Goal: Find specific page/section: Find specific page/section

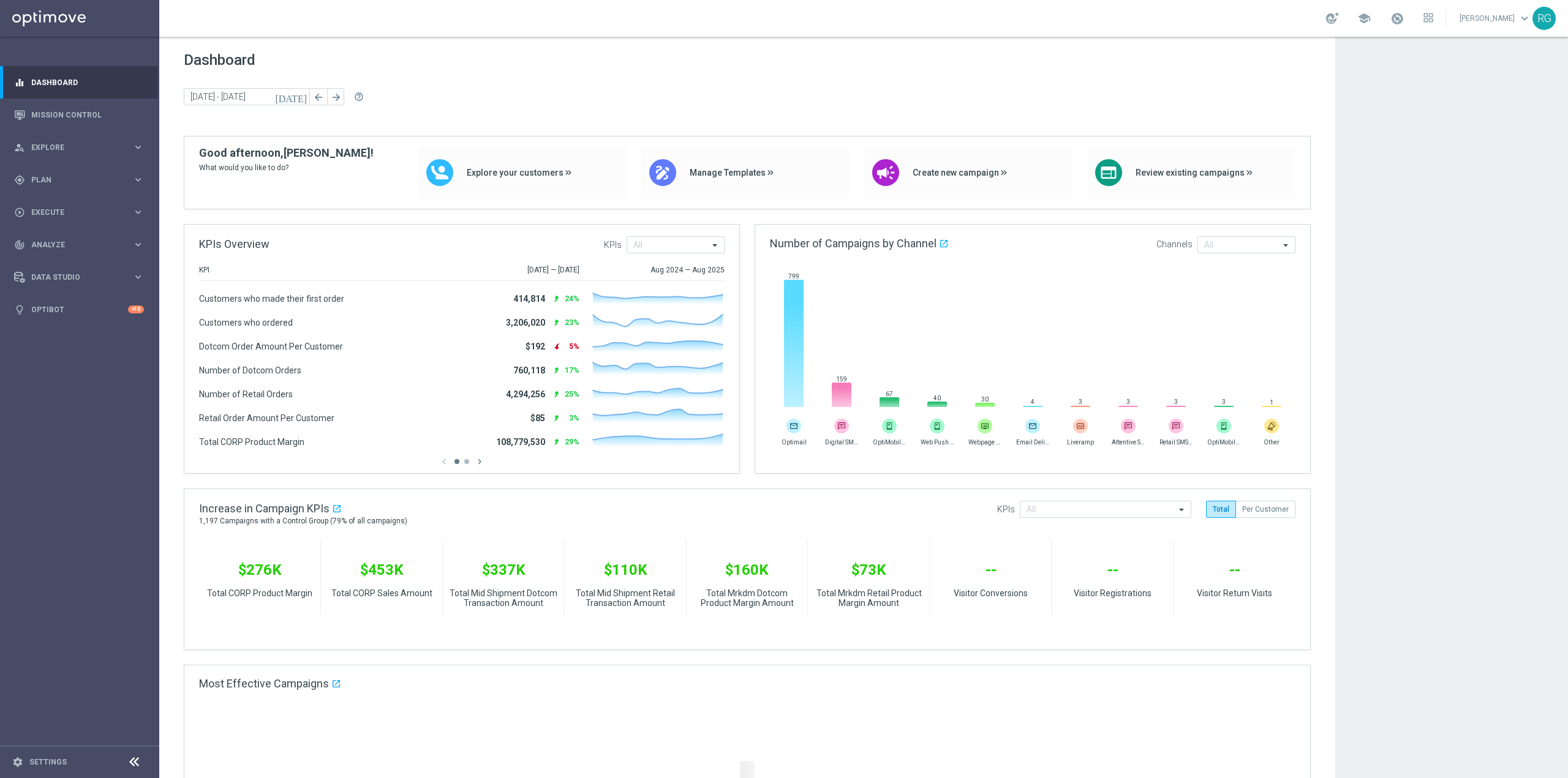
click at [1409, 355] on app-dashboard-grid "Dashboard [DATE] [DATE] - [DATE] arrow_back arrow_forward help_outline KPIs Ove…" at bounding box center [864, 615] width 1409 height 1157
click at [54, 763] on link "Settings" at bounding box center [47, 762] width 37 height 8
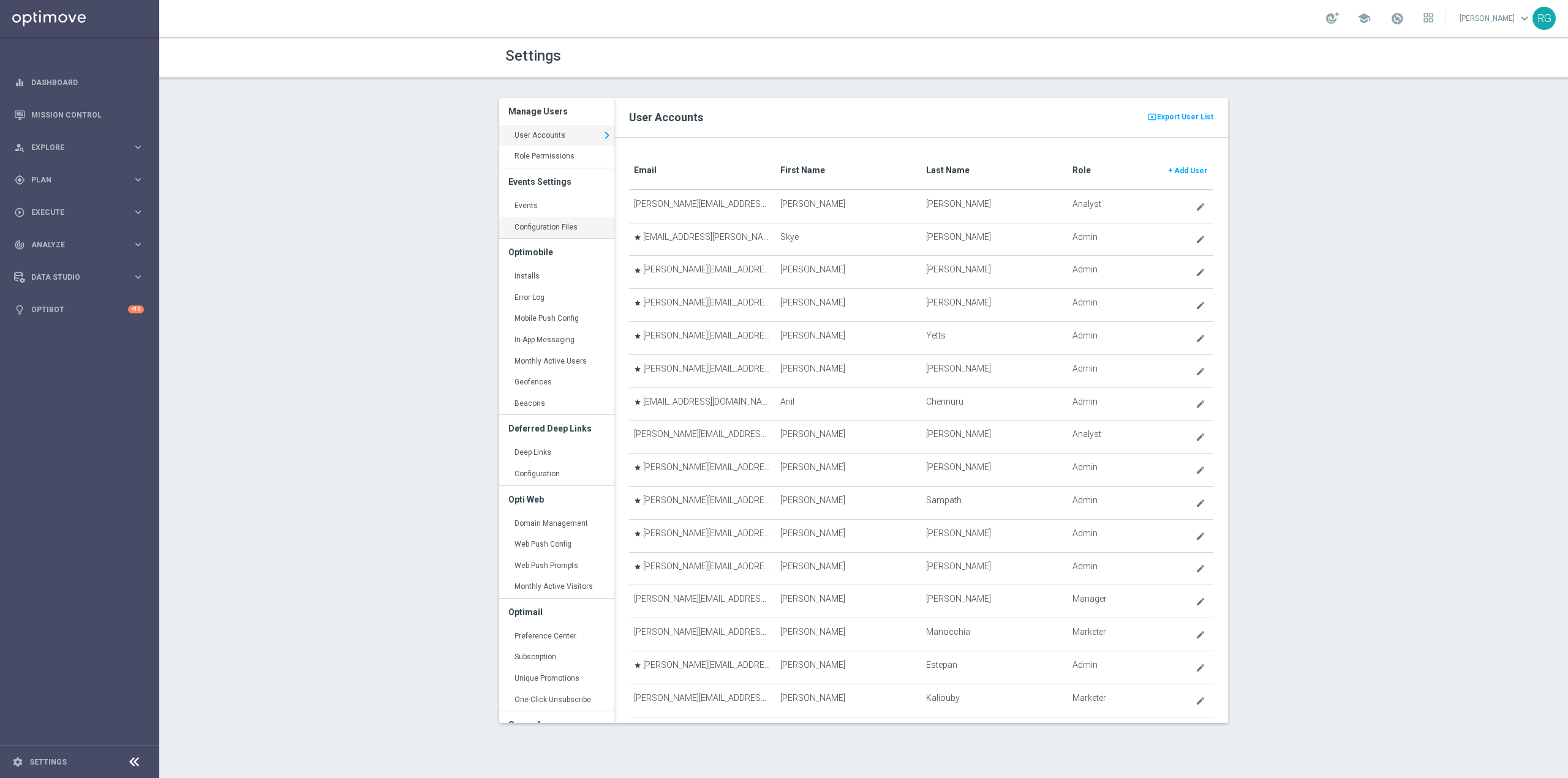
click at [536, 220] on link "Configuration Files keyboard_arrow_right" at bounding box center [557, 228] width 115 height 22
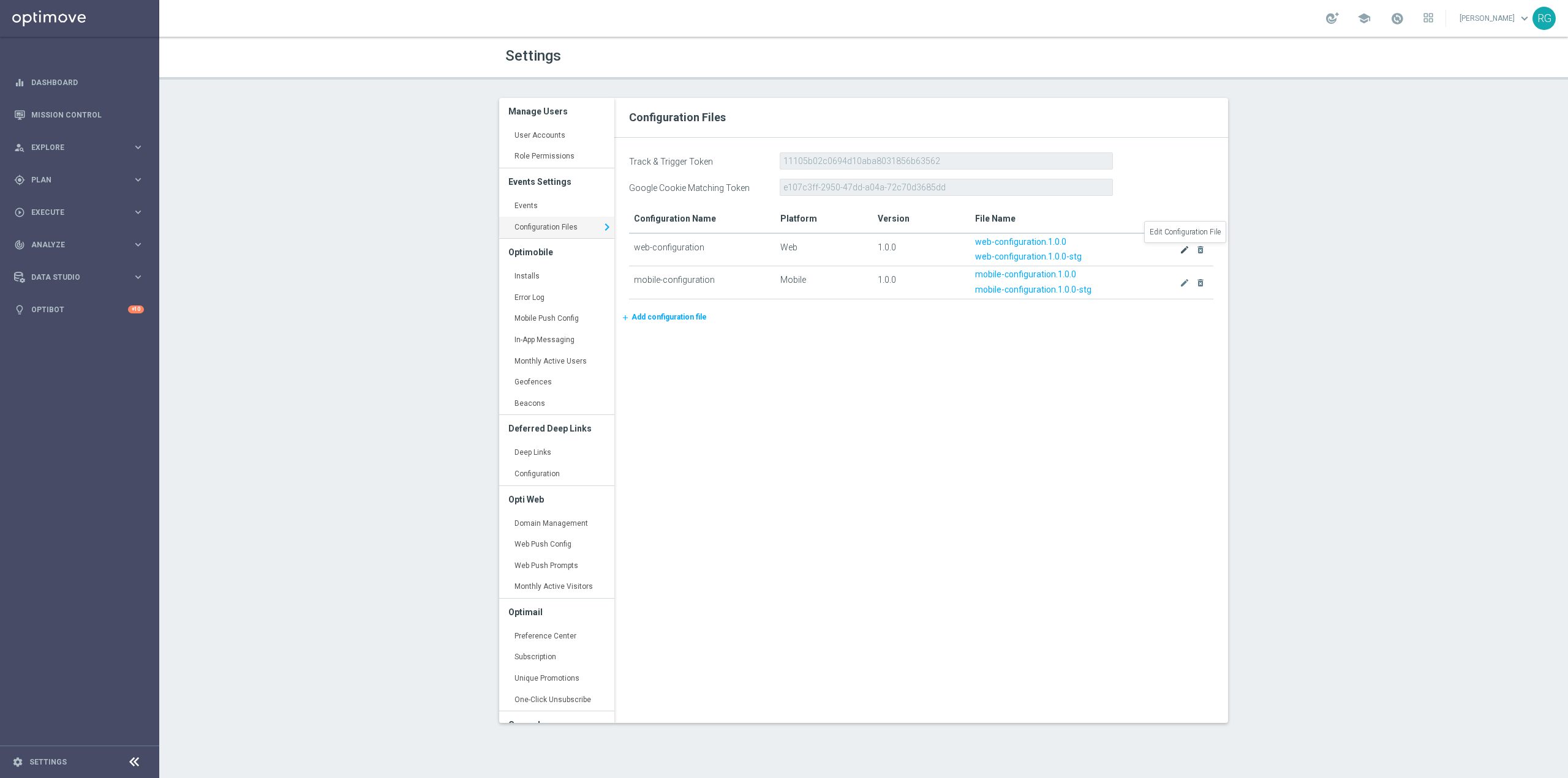
click at [1181, 247] on icon "create" at bounding box center [1184, 250] width 9 height 9
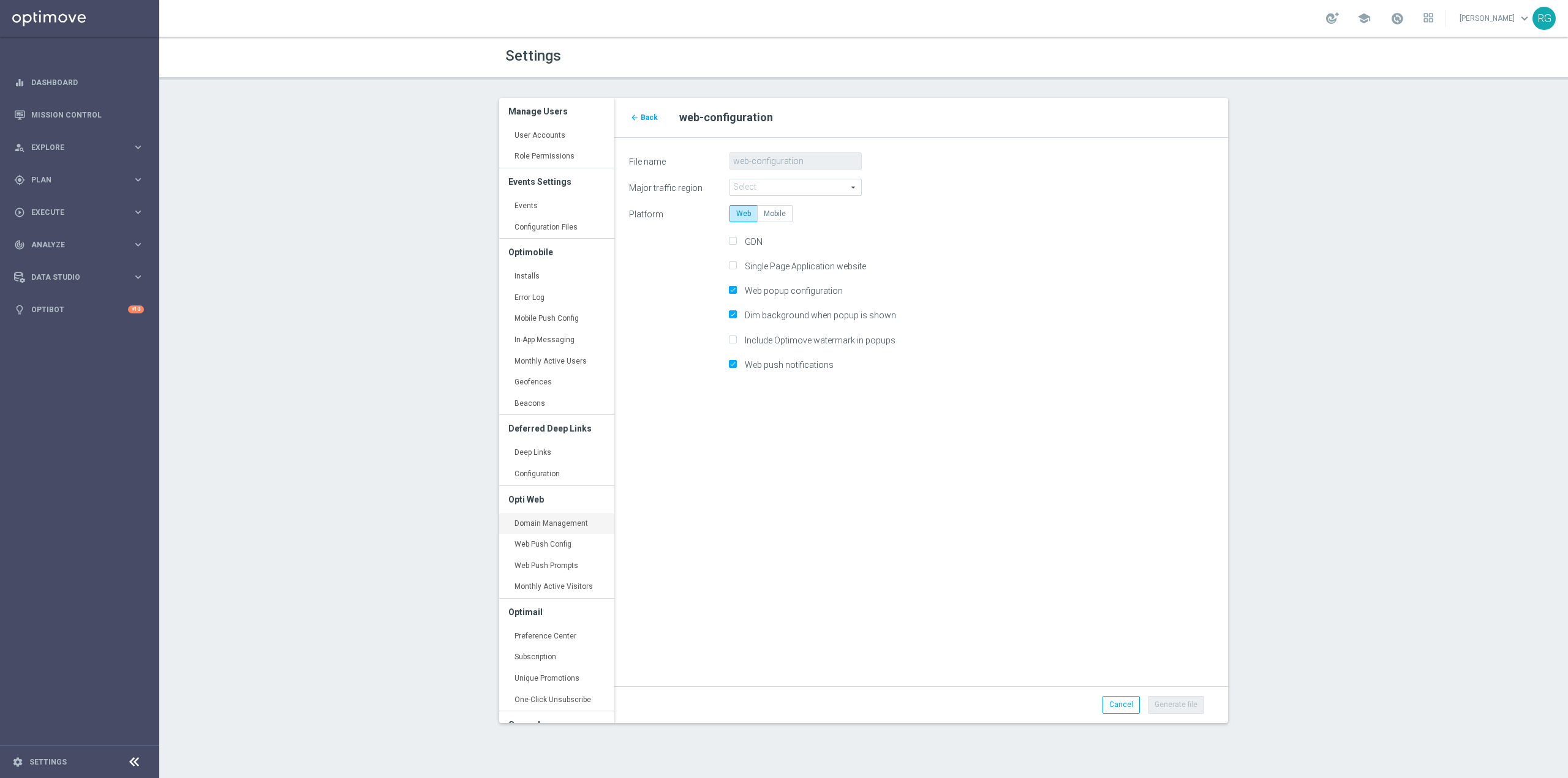
click at [560, 520] on link "Domain Management keyboard_arrow_right" at bounding box center [557, 524] width 115 height 22
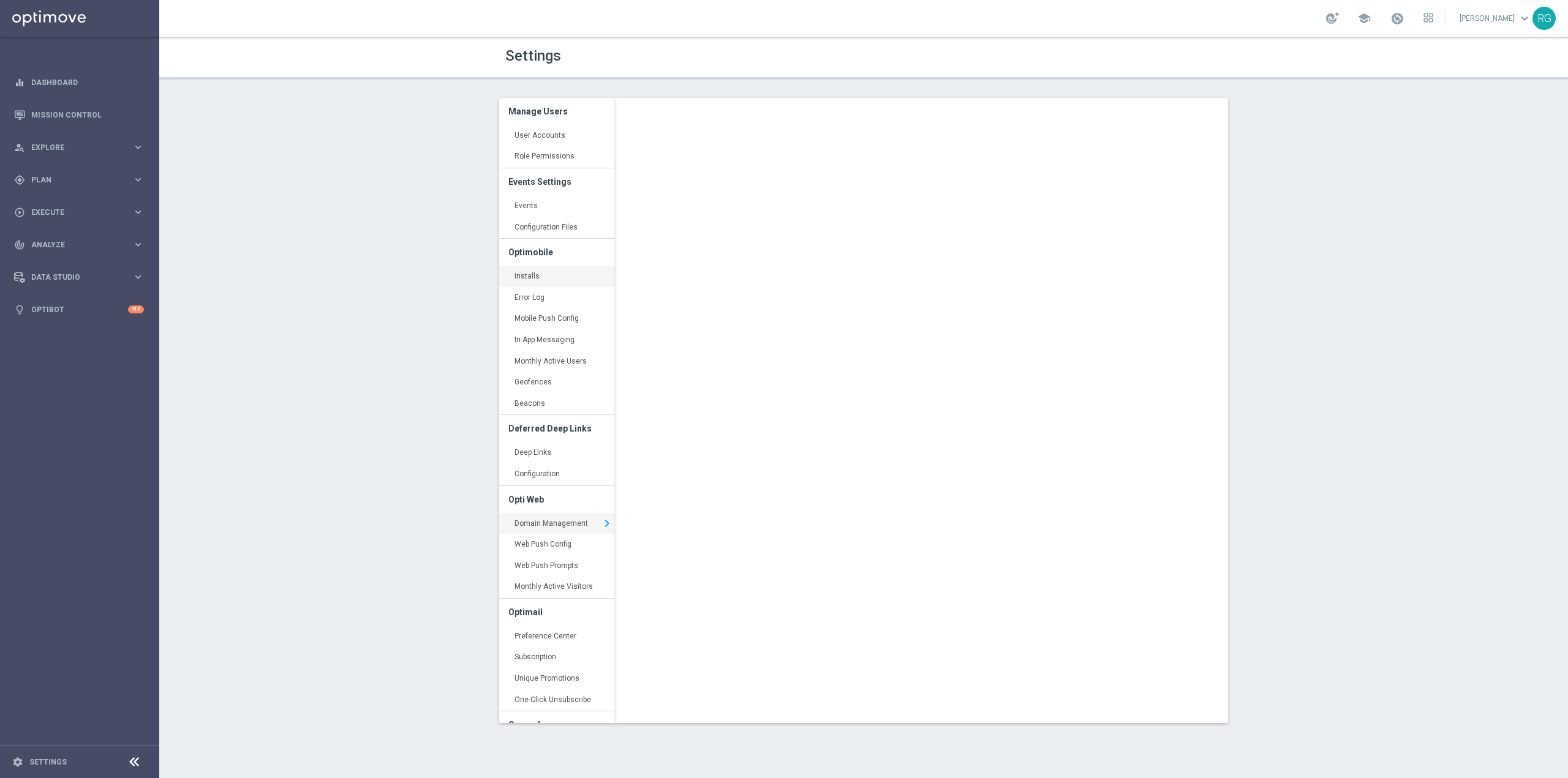
click at [535, 276] on link "Installs keyboard_arrow_right" at bounding box center [557, 277] width 115 height 22
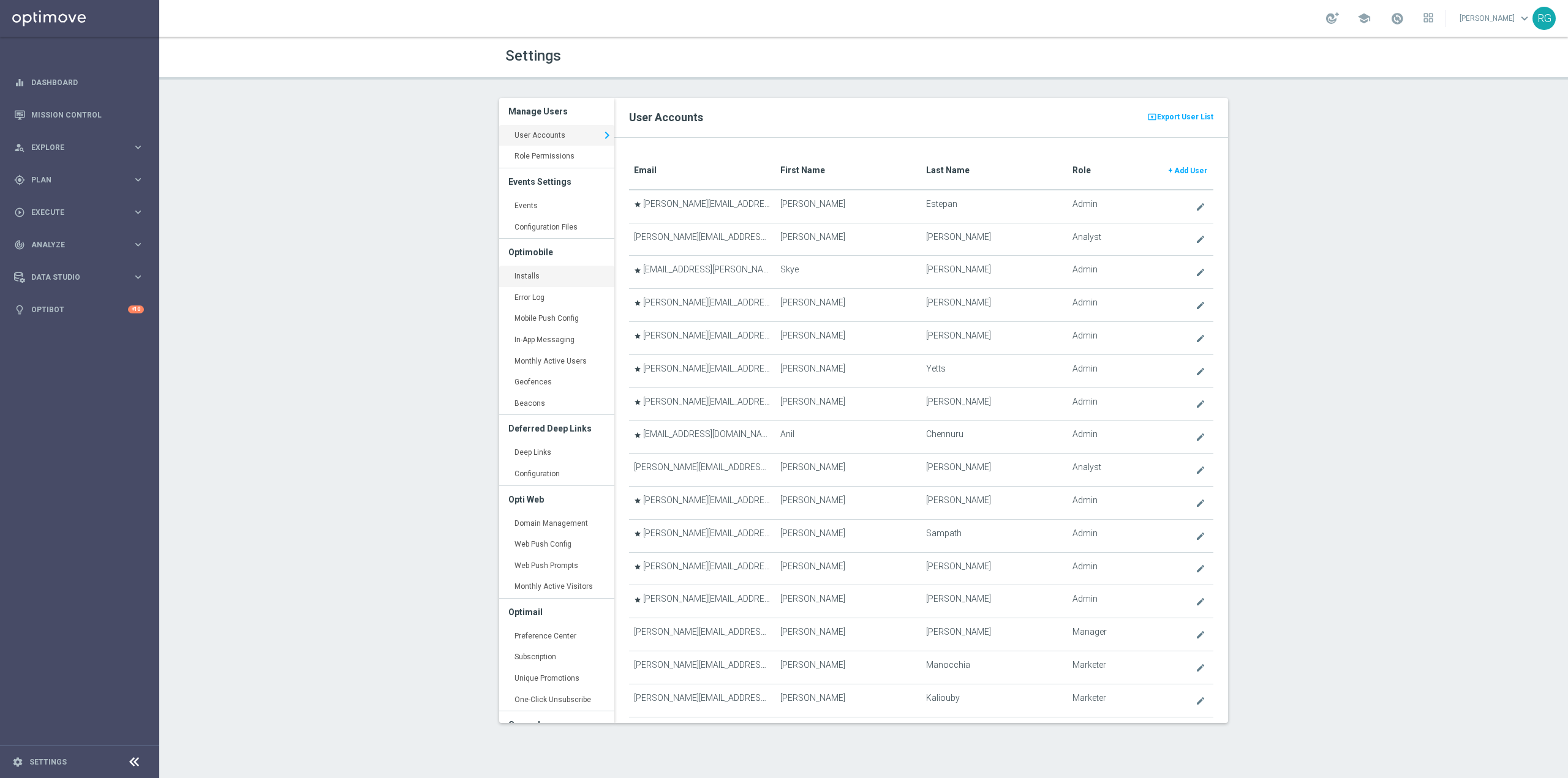
click at [536, 269] on link "Installs keyboard_arrow_right" at bounding box center [557, 277] width 115 height 22
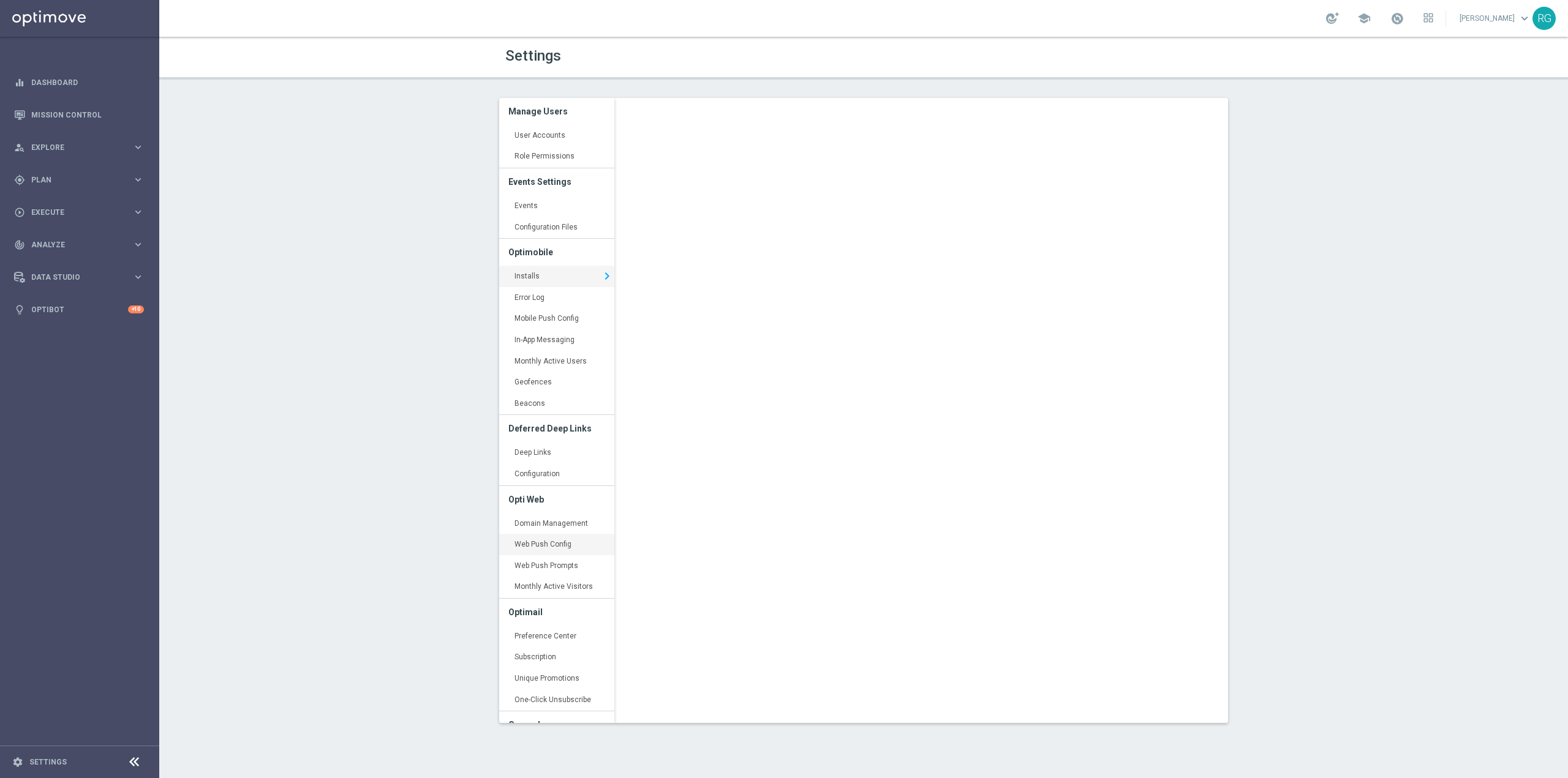
click at [567, 540] on link "Web Push Config keyboard_arrow_right" at bounding box center [557, 545] width 115 height 22
click at [555, 275] on link "Installs keyboard_arrow_right" at bounding box center [557, 277] width 115 height 22
click at [45, 114] on link "Mission Control" at bounding box center [87, 115] width 113 height 33
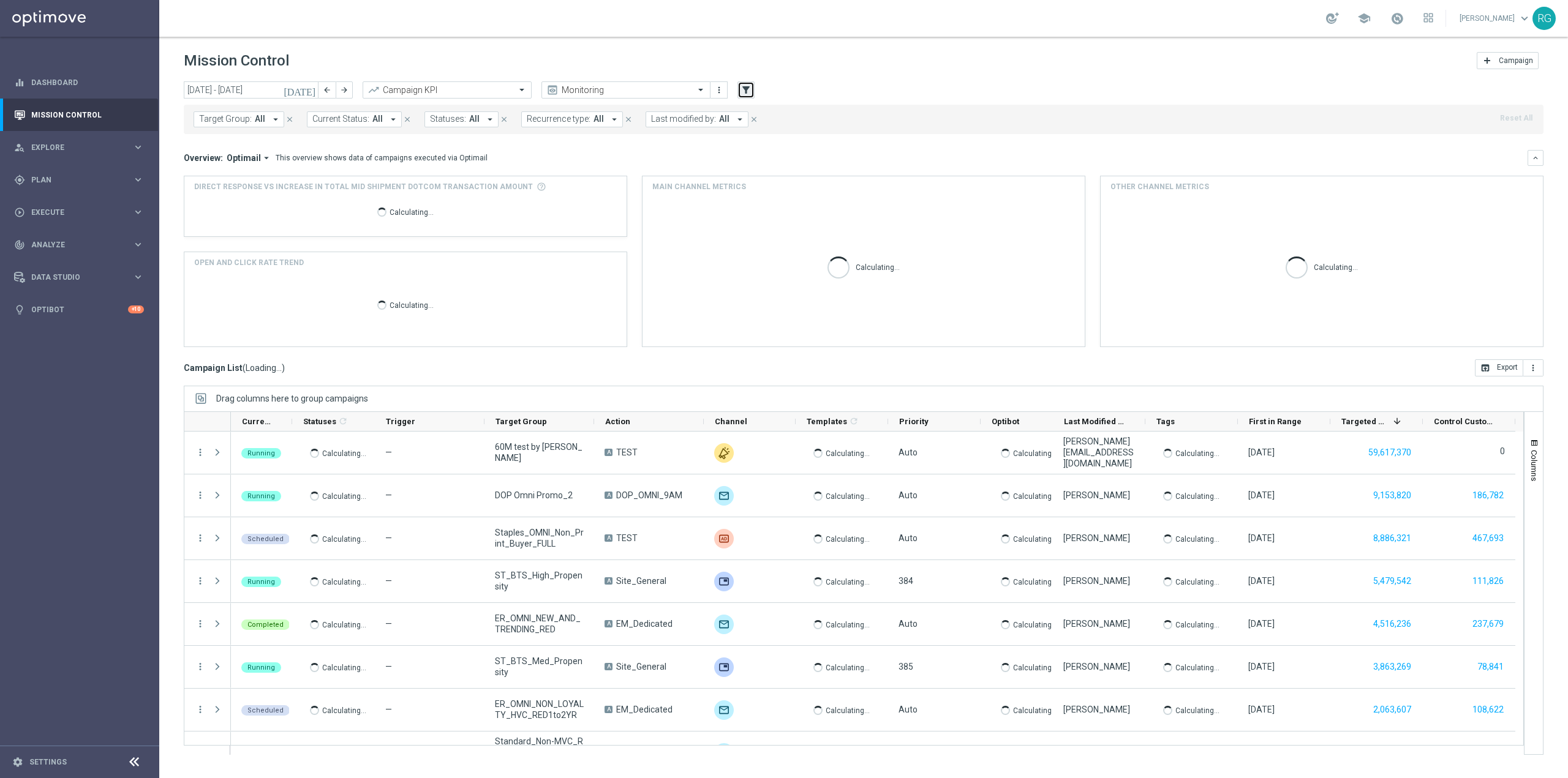
click at [747, 89] on icon "filter_alt" at bounding box center [746, 90] width 11 height 11
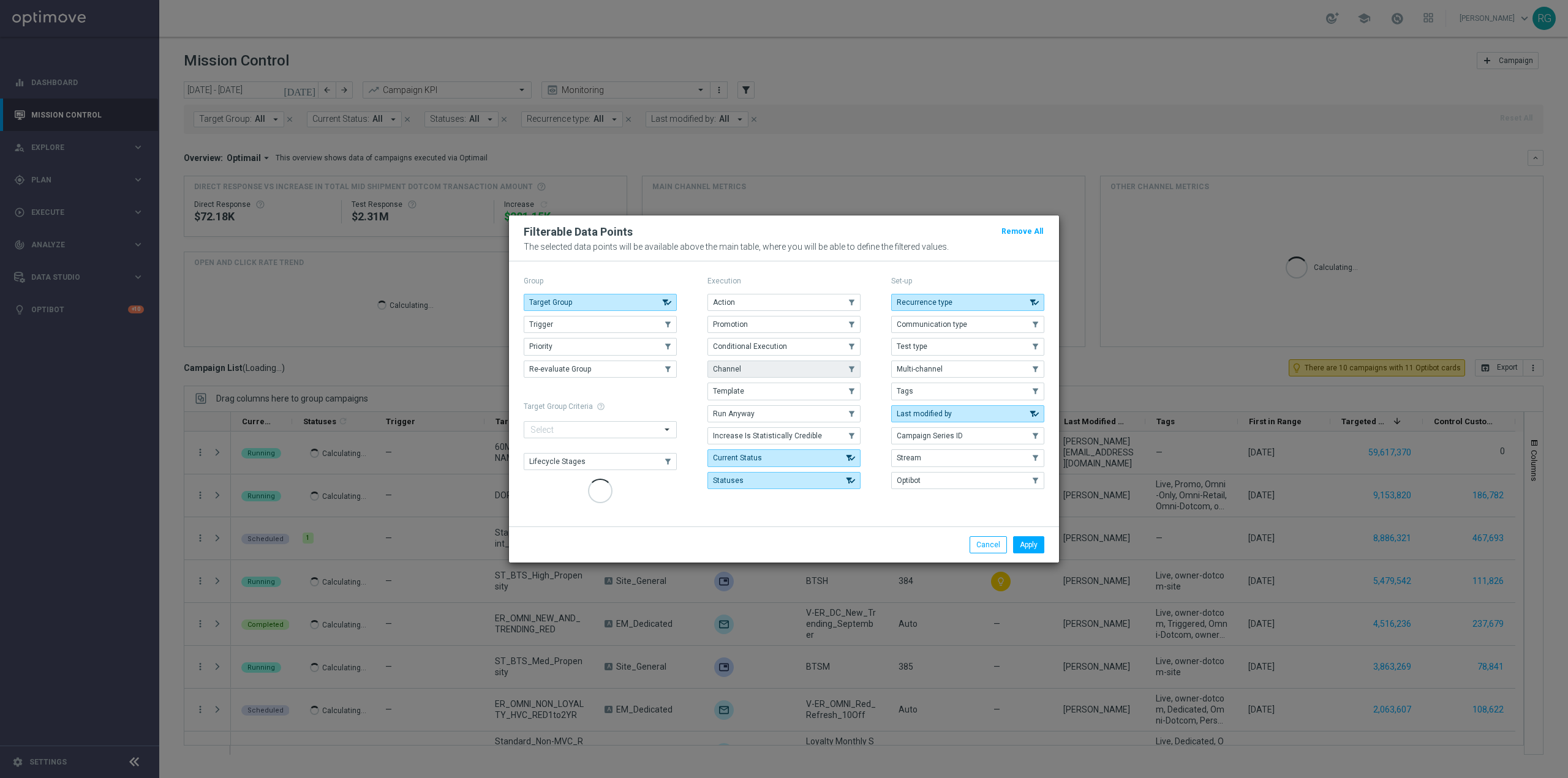
click at [745, 367] on button "Channel" at bounding box center [784, 369] width 153 height 17
click at [1031, 544] on button "Apply" at bounding box center [1028, 545] width 31 height 17
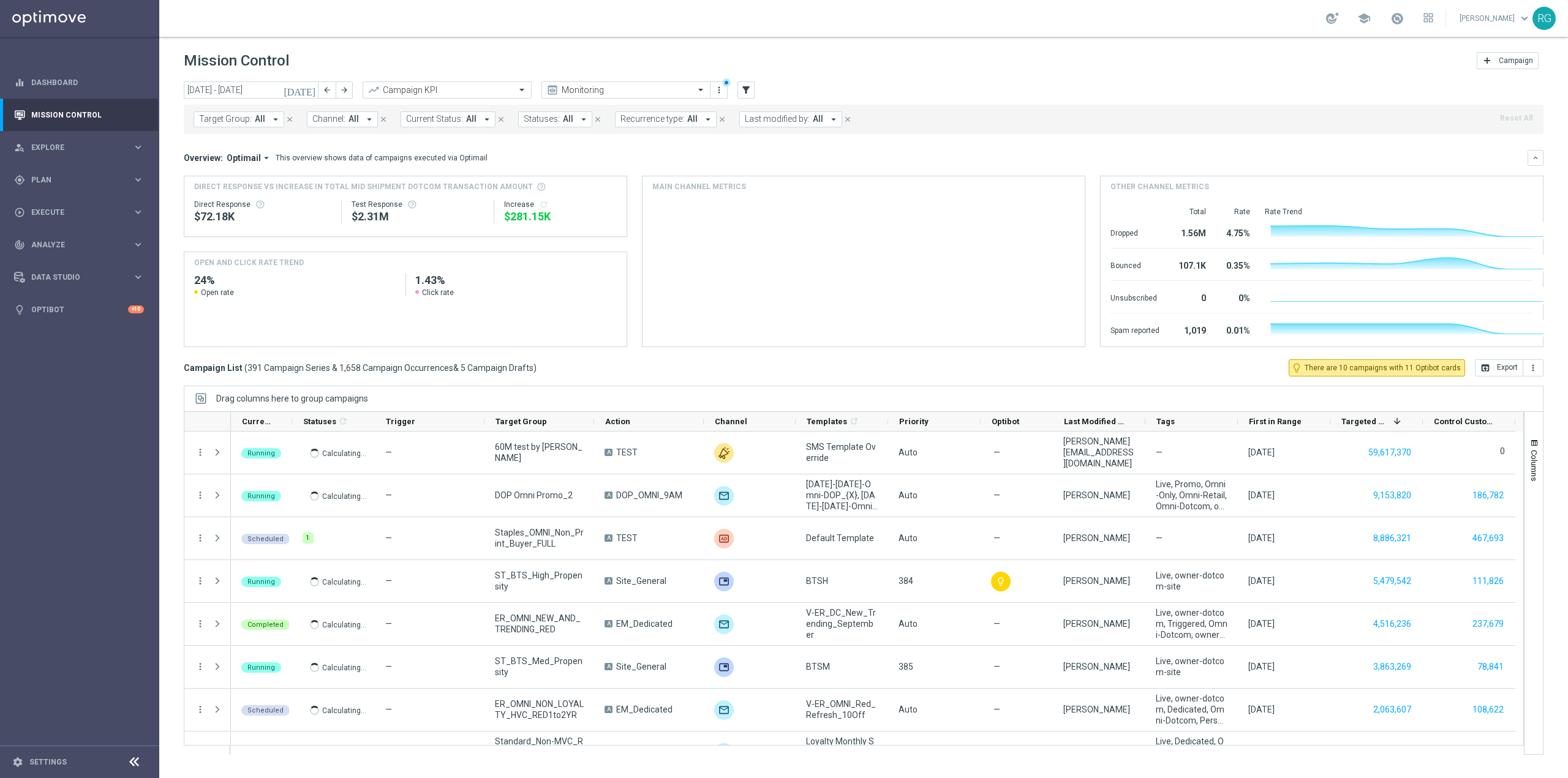
click at [330, 116] on span "Channel:" at bounding box center [329, 119] width 33 height 10
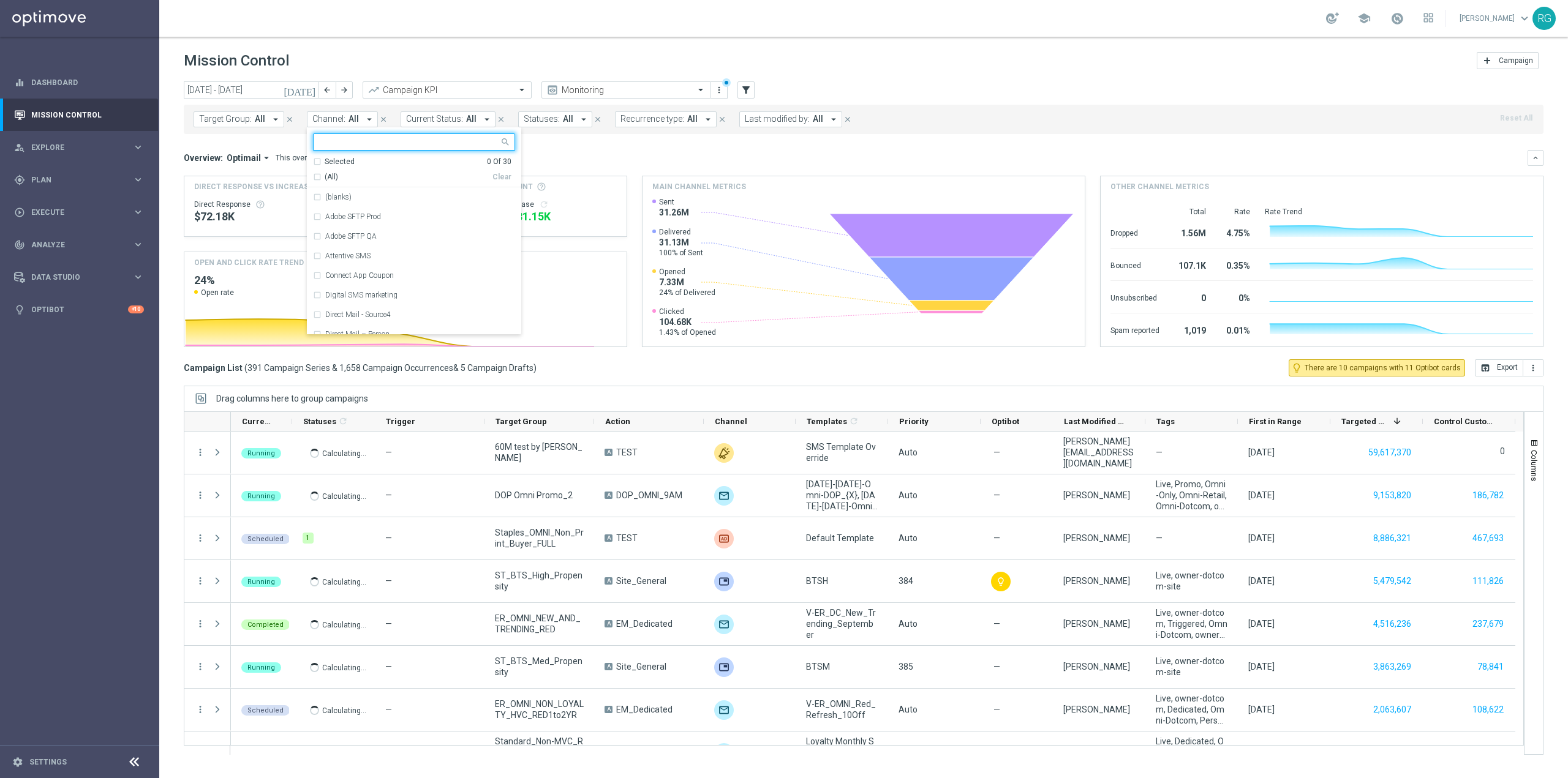
type input "'"
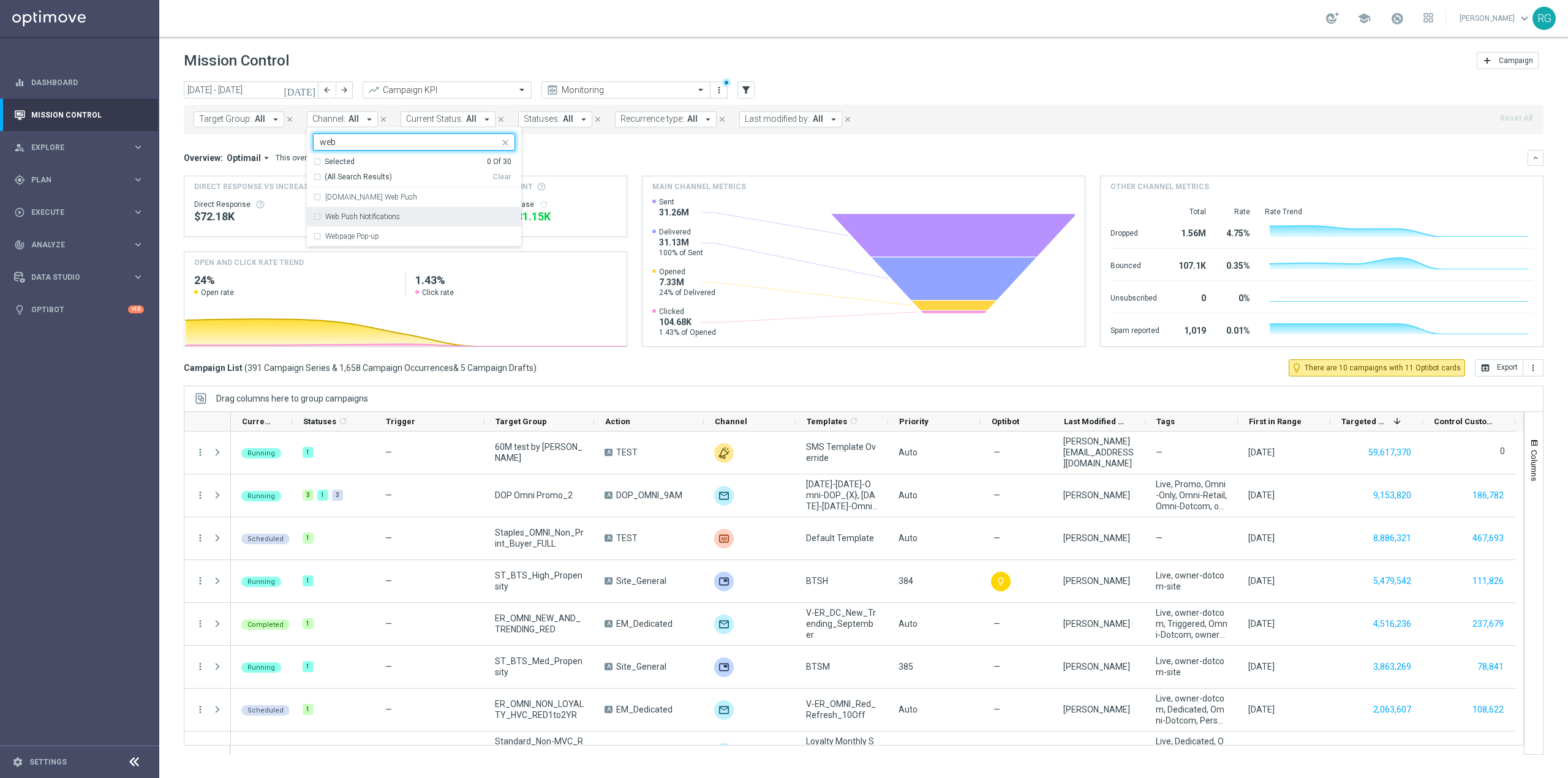
click at [399, 224] on div "Web Push Notifications" at bounding box center [413, 216] width 202 height 20
type input "web"
click at [604, 145] on mini-dashboard "Overview: Optimail arrow_drop_down This overview shows data of campaigns execut…" at bounding box center [863, 247] width 1360 height 225
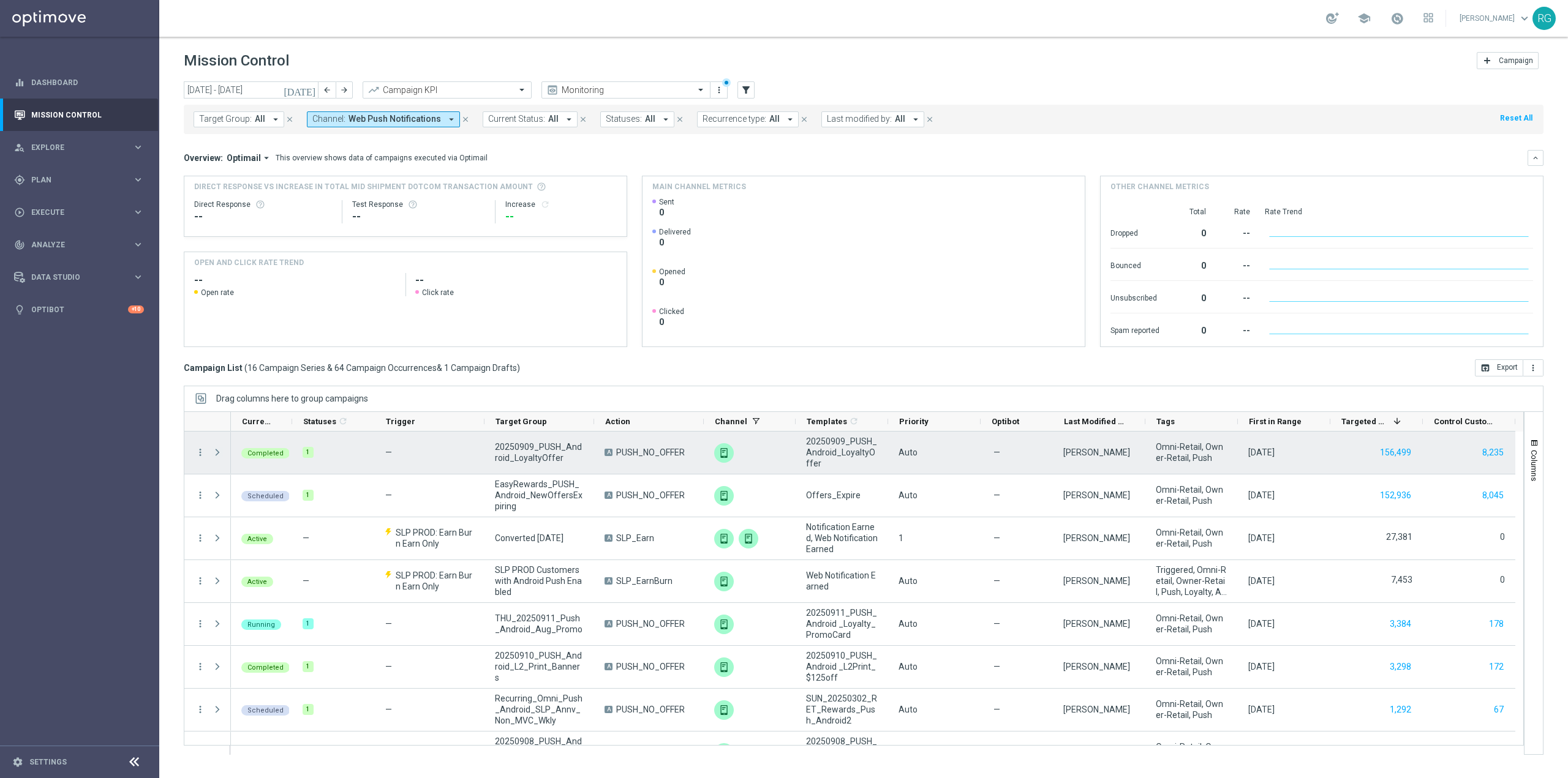
click at [219, 452] on span at bounding box center [217, 452] width 11 height 9
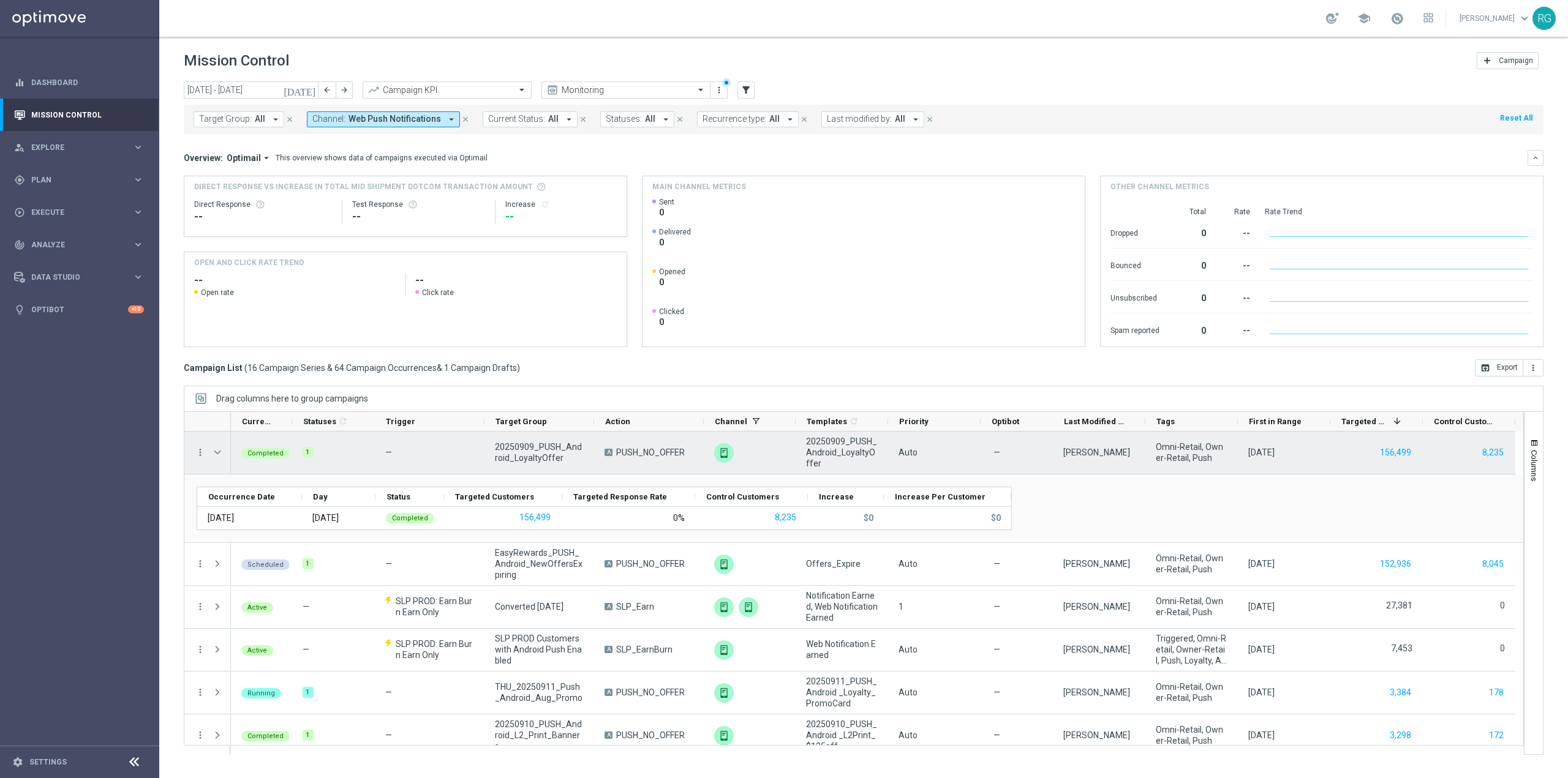
click at [219, 452] on span at bounding box center [217, 452] width 11 height 9
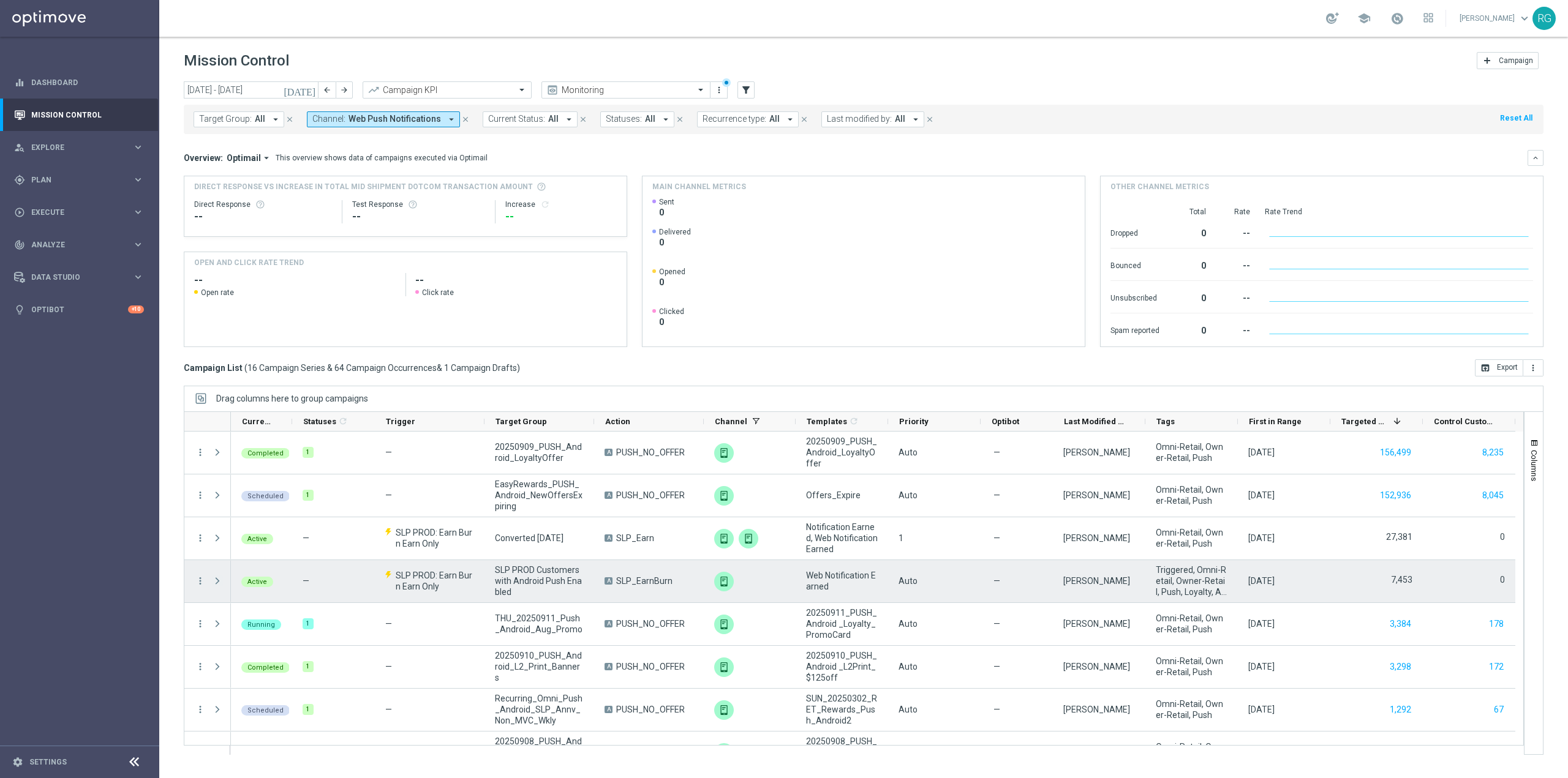
click at [214, 577] on span at bounding box center [217, 580] width 11 height 9
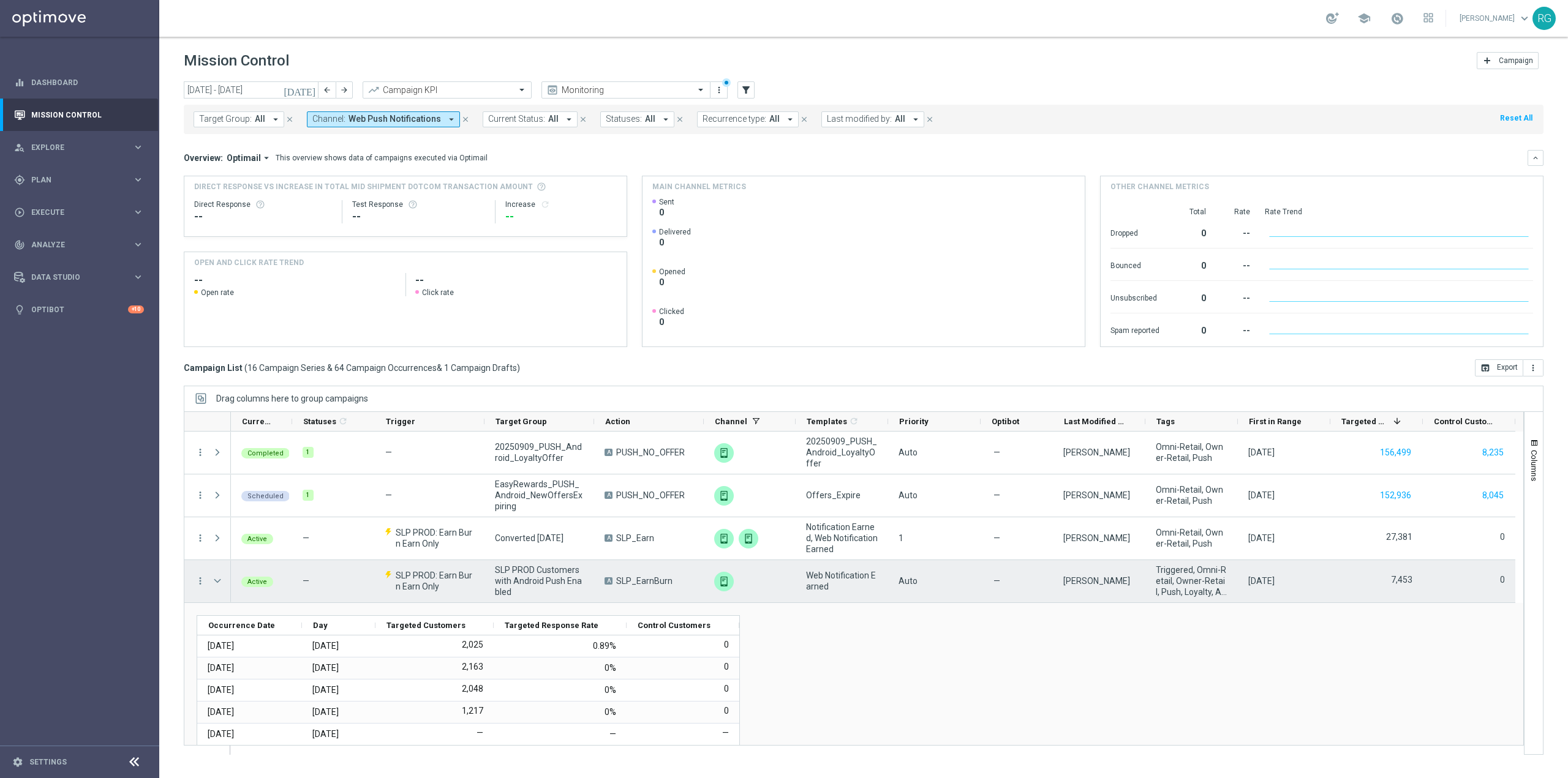
click at [214, 577] on span at bounding box center [217, 580] width 11 height 9
